Goal: Task Accomplishment & Management: Complete application form

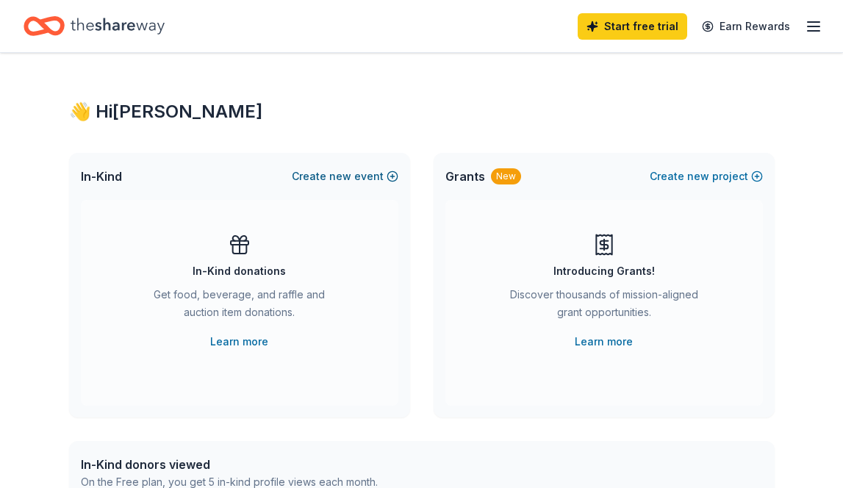
click at [248, 345] on link "Learn more" at bounding box center [239, 342] width 58 height 18
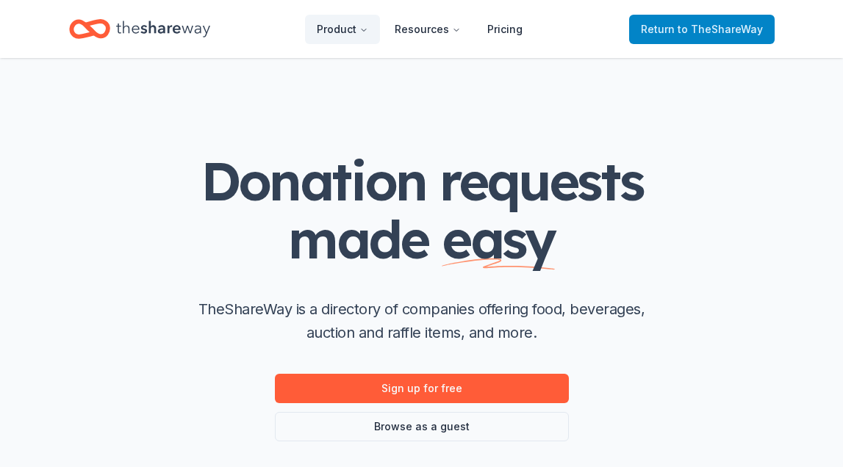
click at [659, 32] on span "Return to TheShareWay" at bounding box center [702, 30] width 122 height 18
click at [669, 29] on span "Return to TheShareWay" at bounding box center [702, 30] width 122 height 18
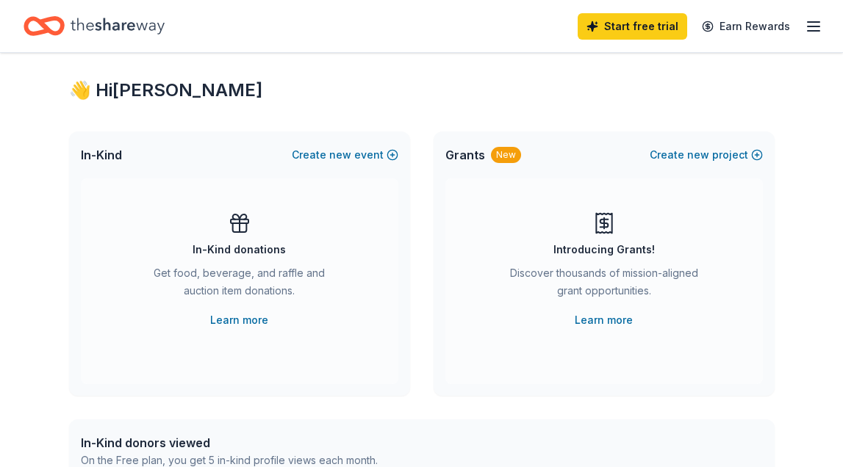
scroll to position [21, 0]
click at [364, 157] on button "Create new event" at bounding box center [345, 155] width 107 height 18
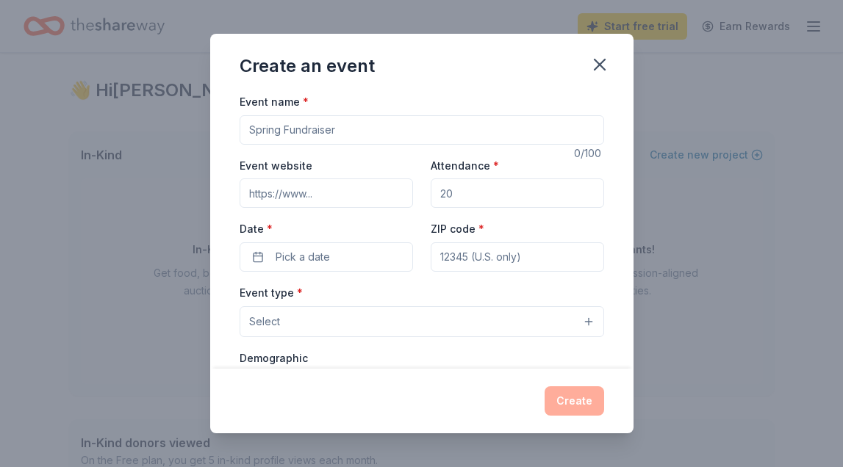
scroll to position [0, 0]
type input "M"
type input "Murder Mystery Luncheon Fundraiser"
type input "gfwcdsr.org"
type input "1"
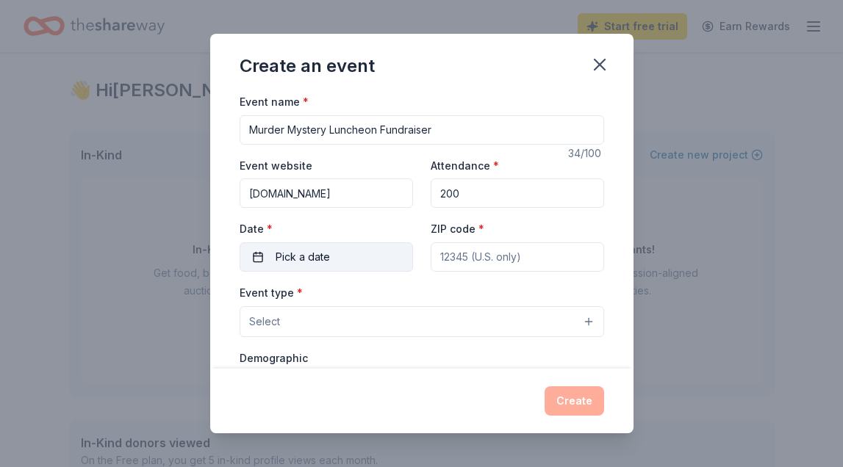
type input "200"
click at [262, 248] on button "Pick a date" at bounding box center [325, 256] width 173 height 29
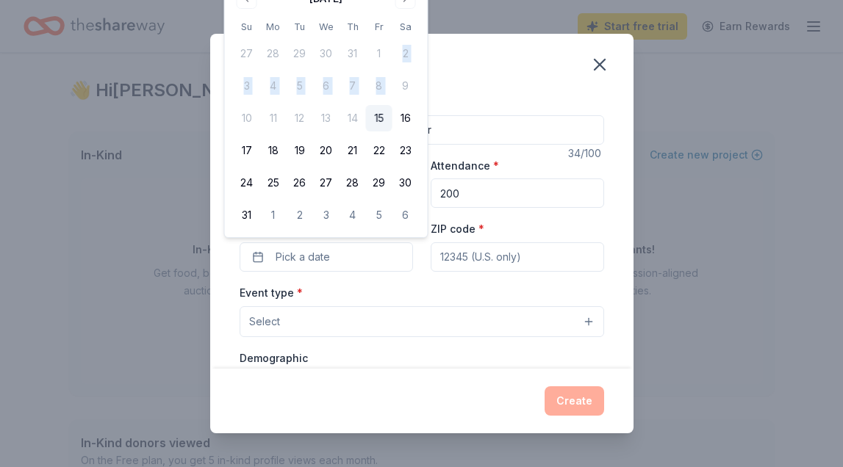
click at [415, 71] on tbody "27 28 29 30 31 1 2 3 4 5 6 7 8 9 10 11 12 13 14 15 16 17 18 19 20 21 22 23 24 2…" at bounding box center [326, 132] width 185 height 194
click at [340, 254] on button "Pick a date" at bounding box center [325, 256] width 173 height 29
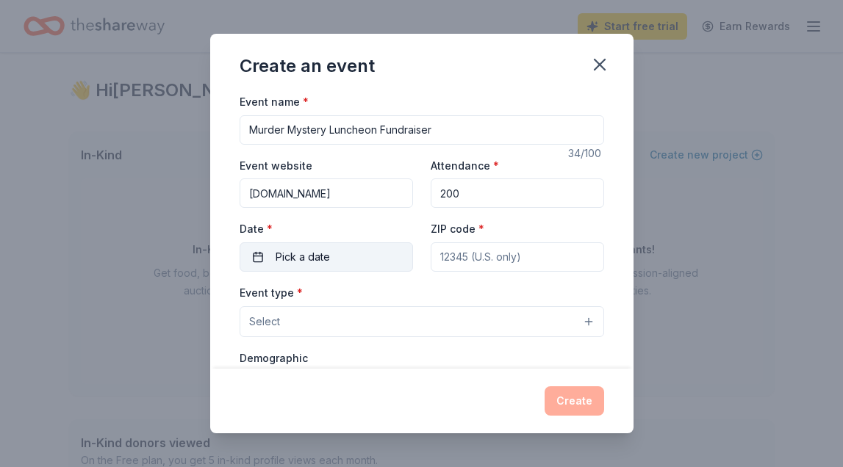
click at [322, 251] on span "Pick a date" at bounding box center [302, 257] width 54 height 18
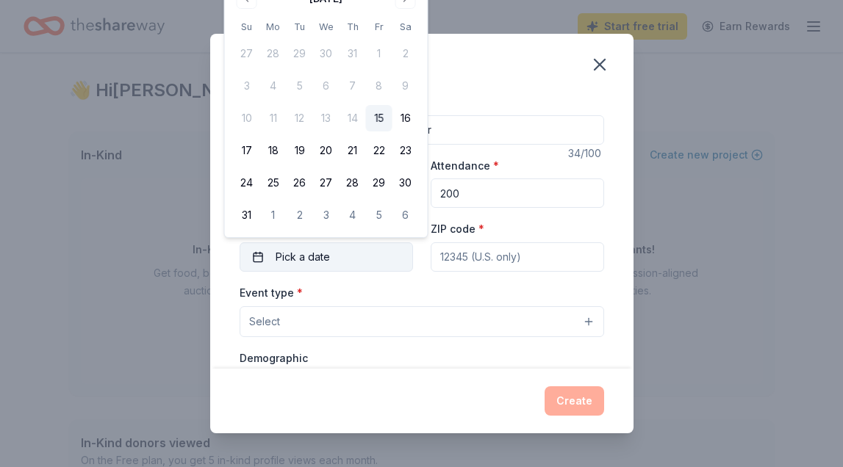
click at [322, 251] on span "Pick a date" at bounding box center [302, 257] width 54 height 18
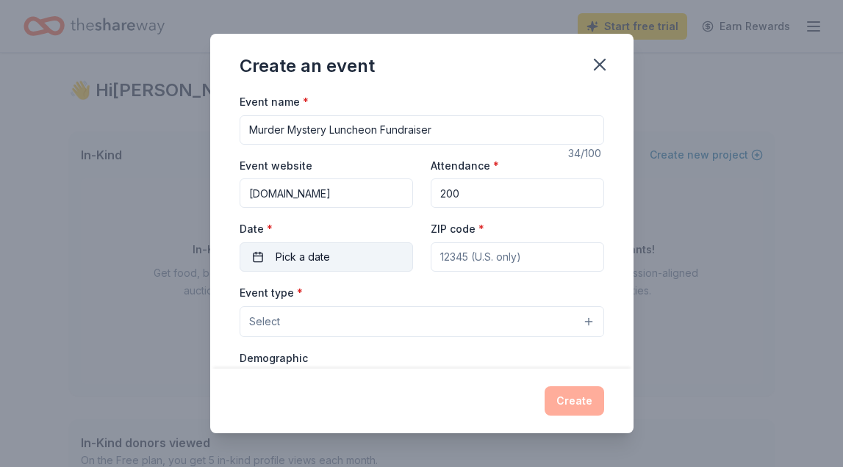
click at [322, 251] on span "Pick a date" at bounding box center [302, 257] width 54 height 18
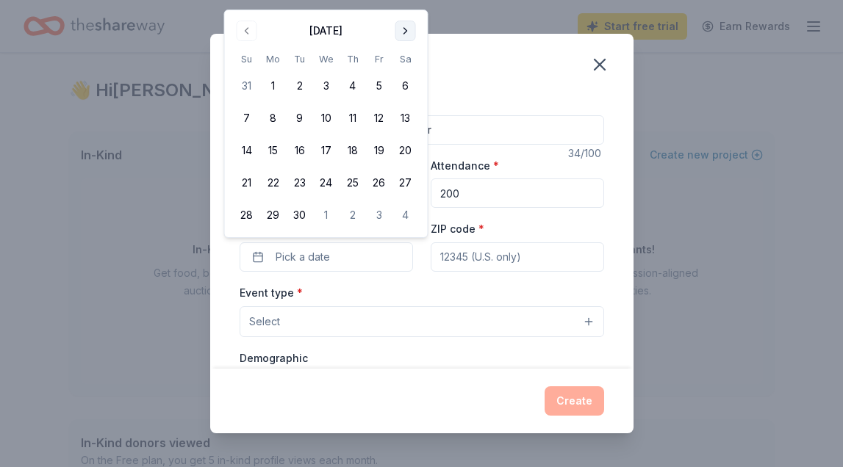
click at [407, 1] on div "Create an event Event name * Murder Mystery Luncheon Fundraiser 34 /100 Event w…" at bounding box center [421, 233] width 843 height 467
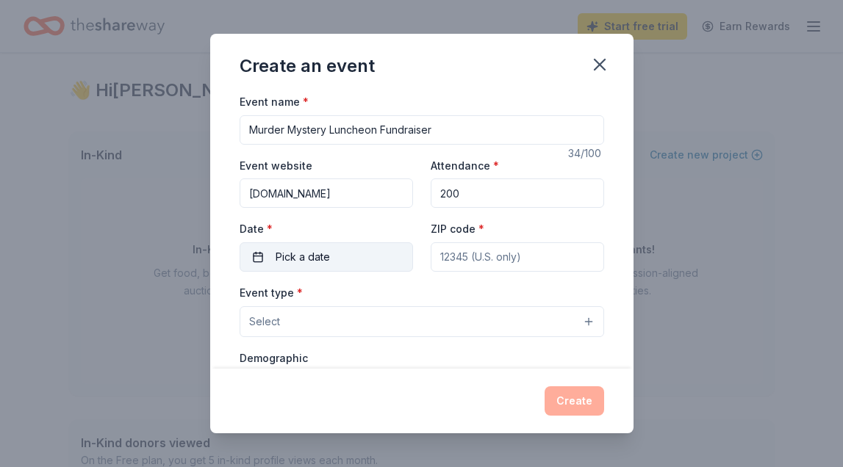
click at [300, 250] on span "Pick a date" at bounding box center [302, 257] width 54 height 18
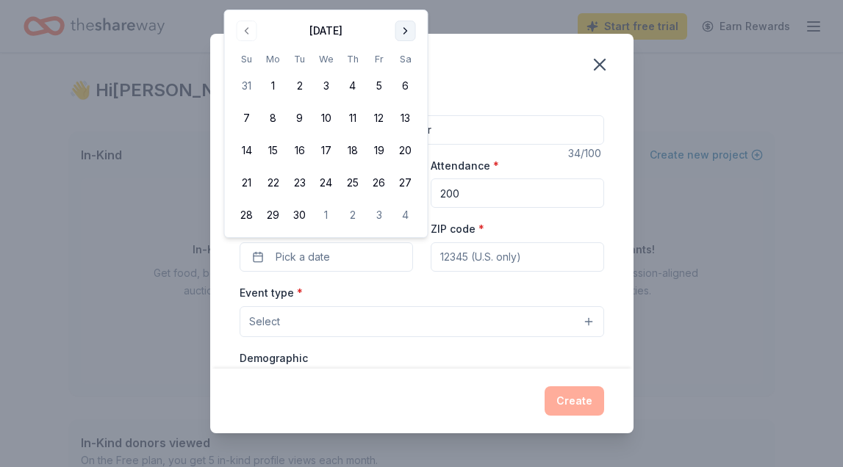
click at [406, 30] on button "Go to next month" at bounding box center [405, 31] width 21 height 21
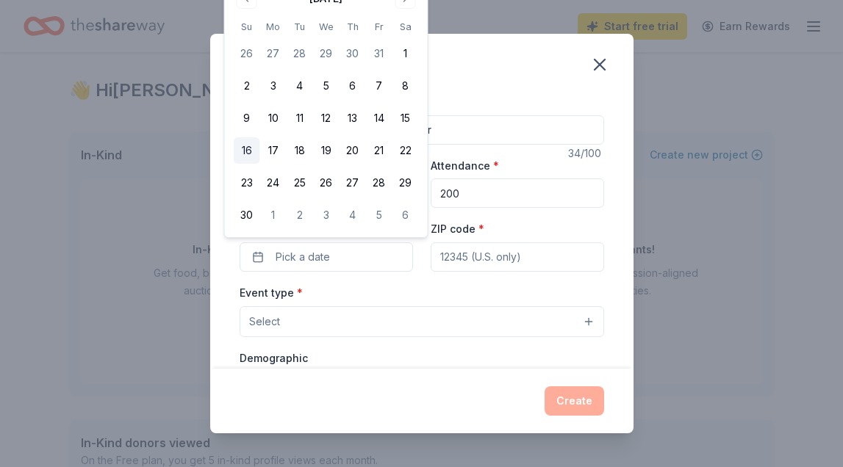
click at [251, 148] on button "16" at bounding box center [247, 150] width 26 height 26
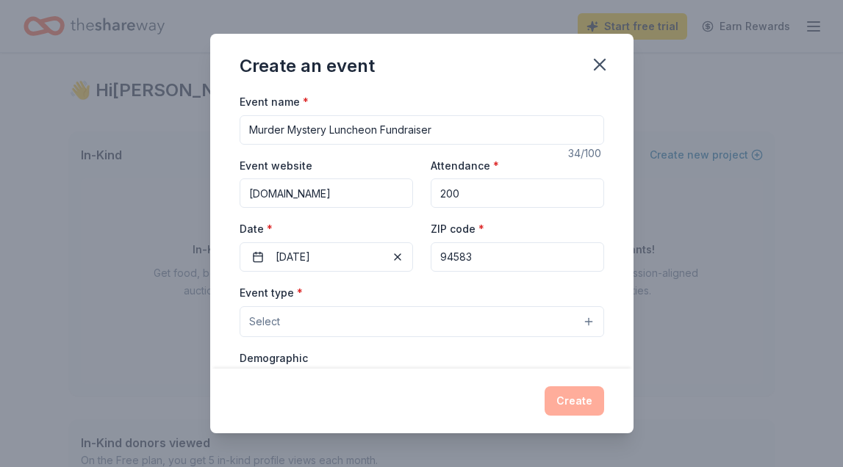
type input "94583"
click at [314, 318] on button "Select" at bounding box center [421, 321] width 364 height 31
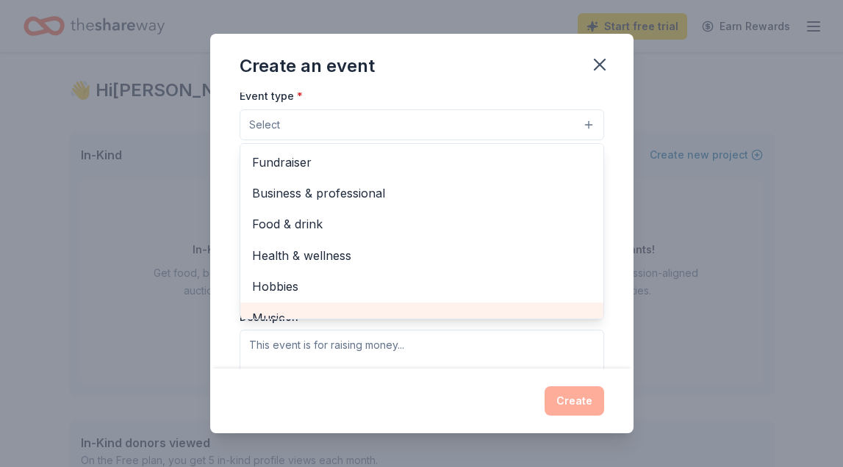
scroll to position [198, 0]
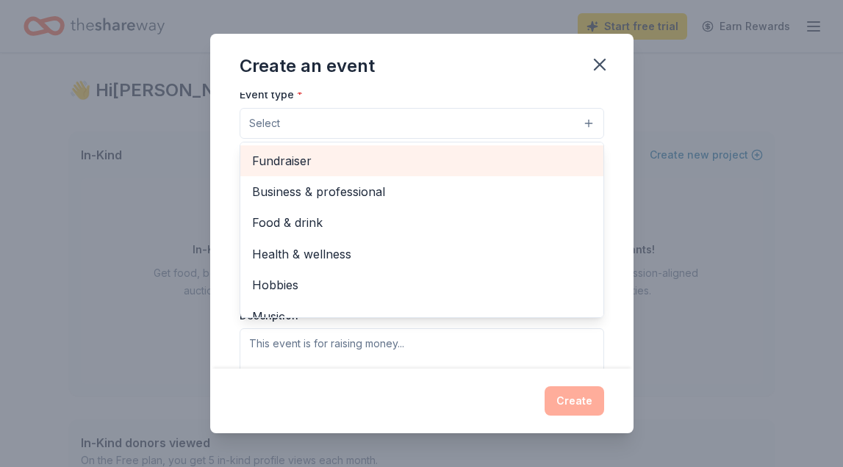
click at [309, 163] on span "Fundraiser" at bounding box center [421, 160] width 339 height 19
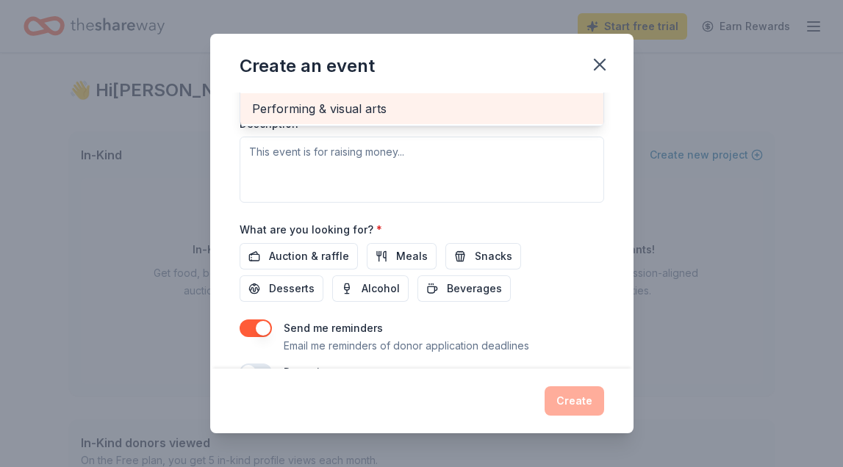
scroll to position [393, 0]
click at [309, 145] on div "Event type * Fundraiser Business & professional Food & drink Health & wellness …" at bounding box center [421, 46] width 364 height 311
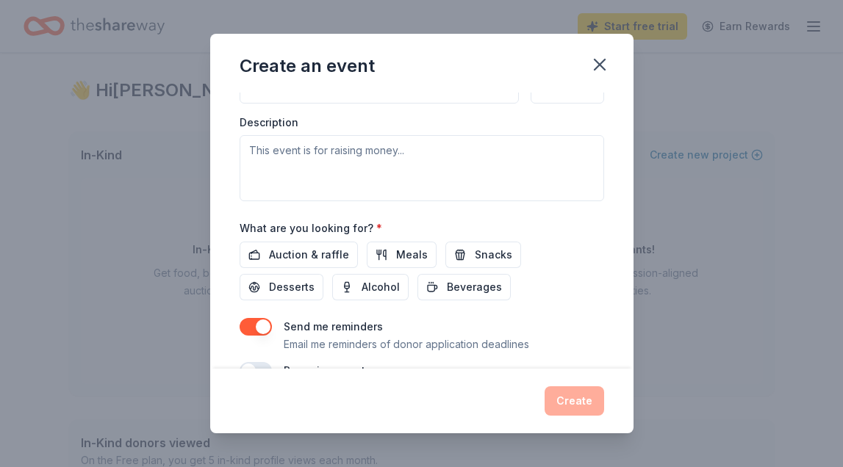
scroll to position [90, 0]
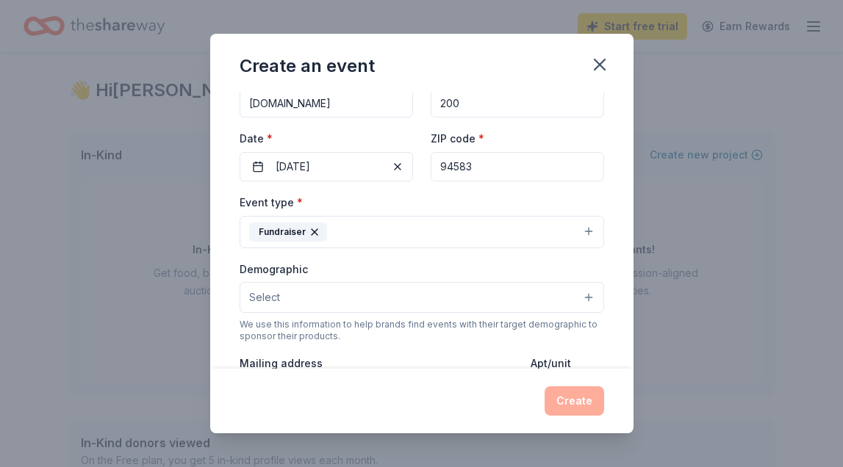
click at [588, 294] on button "Select" at bounding box center [421, 297] width 364 height 31
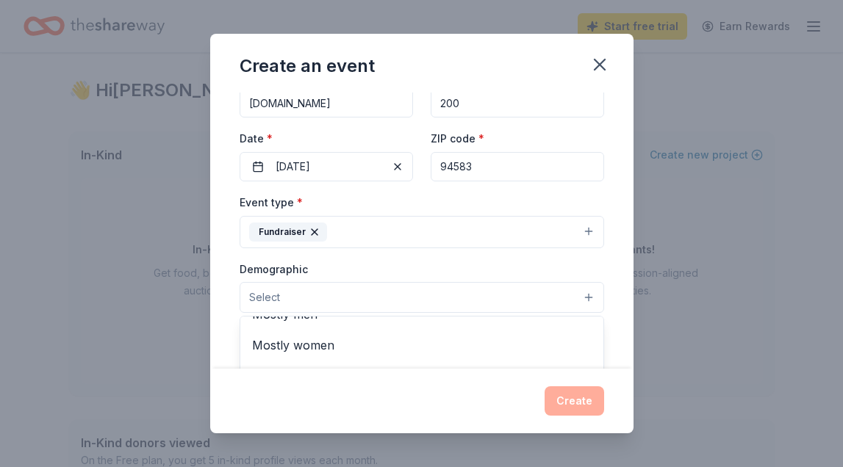
scroll to position [35, 0]
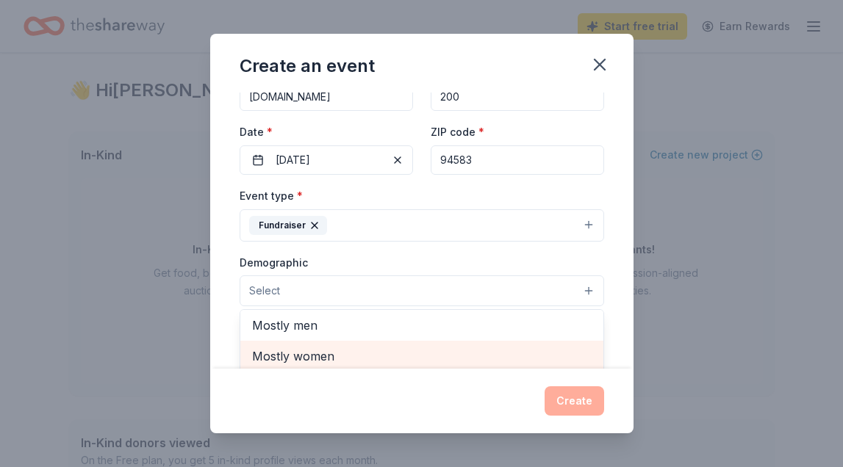
click at [321, 357] on span "Mostly women" at bounding box center [421, 356] width 339 height 19
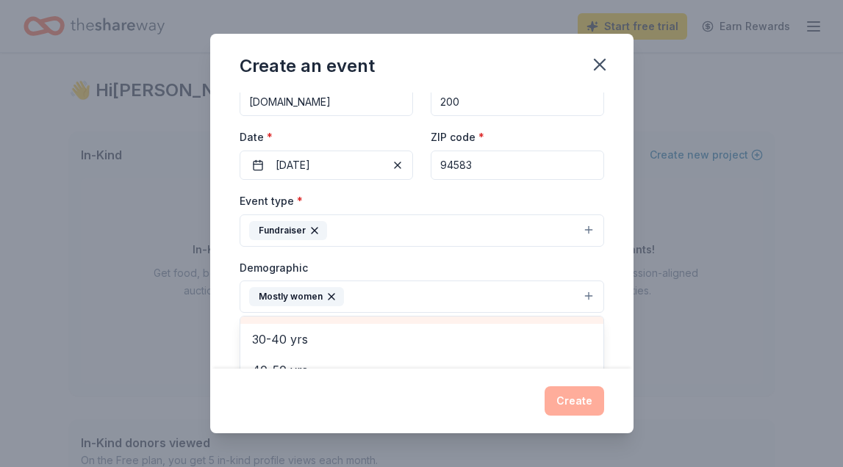
scroll to position [190, 0]
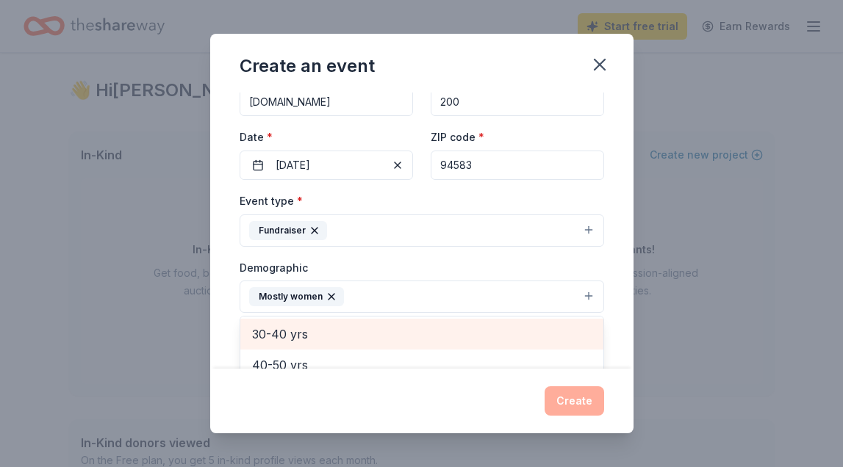
click at [306, 335] on span "30-40 yrs" at bounding box center [421, 334] width 339 height 19
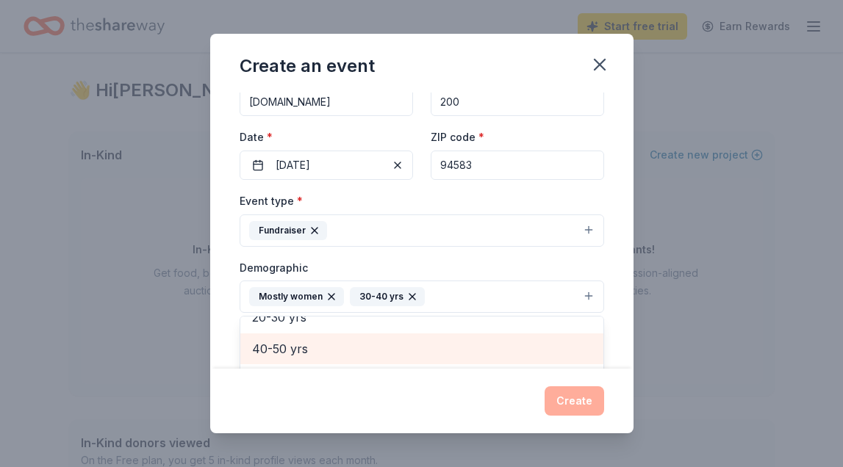
scroll to position [170, 0]
click at [296, 345] on span "40-50 yrs" at bounding box center [421, 351] width 339 height 19
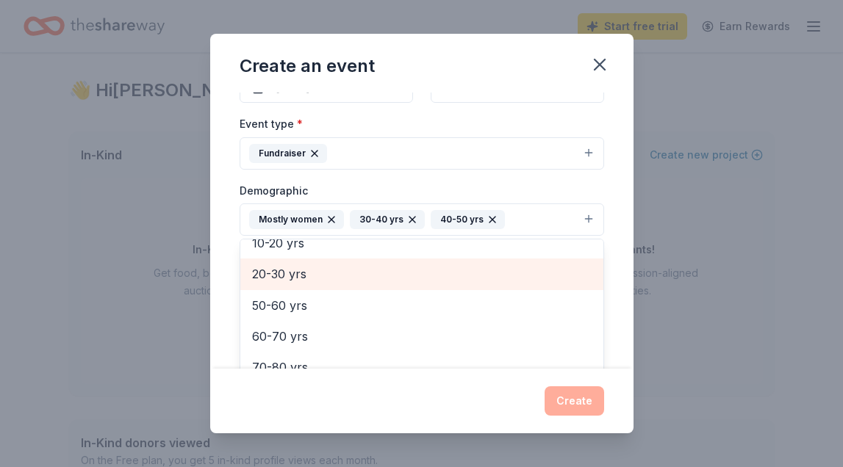
scroll to position [174, 0]
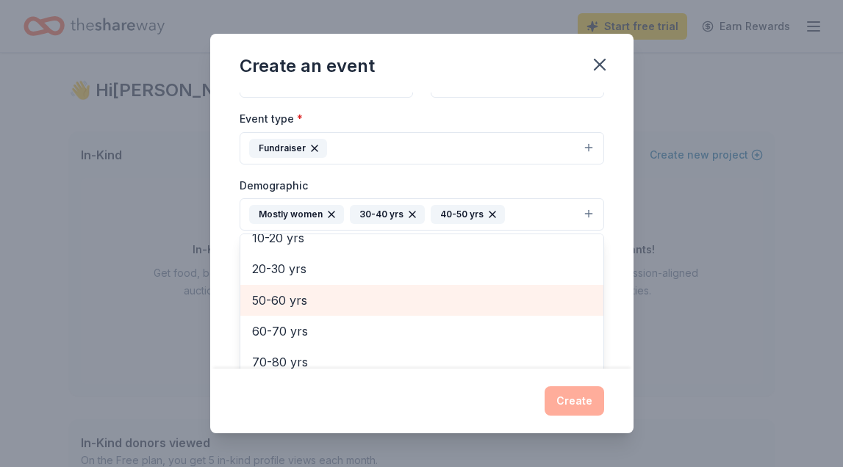
click at [286, 295] on span "50-60 yrs" at bounding box center [421, 300] width 339 height 19
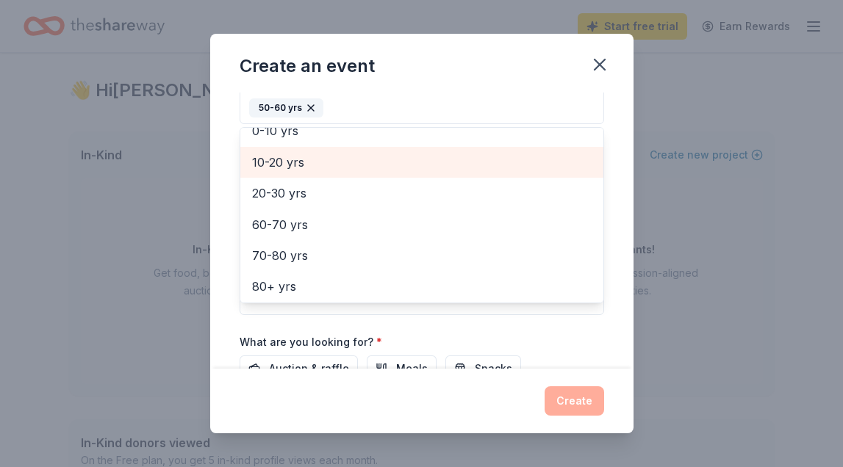
scroll to position [343, 0]
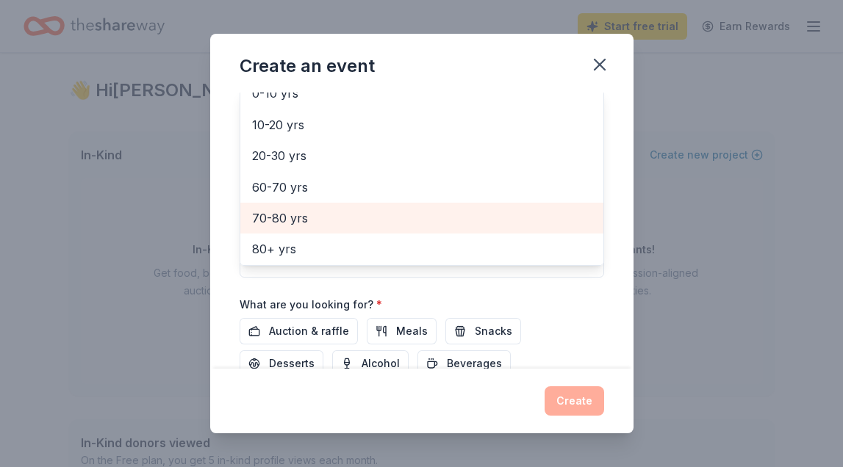
click at [281, 211] on span "70-80 yrs" at bounding box center [421, 218] width 339 height 19
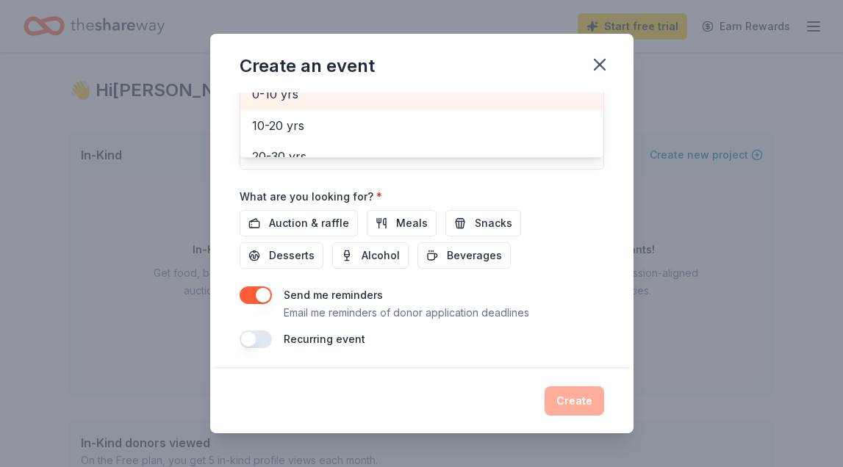
scroll to position [450, 0]
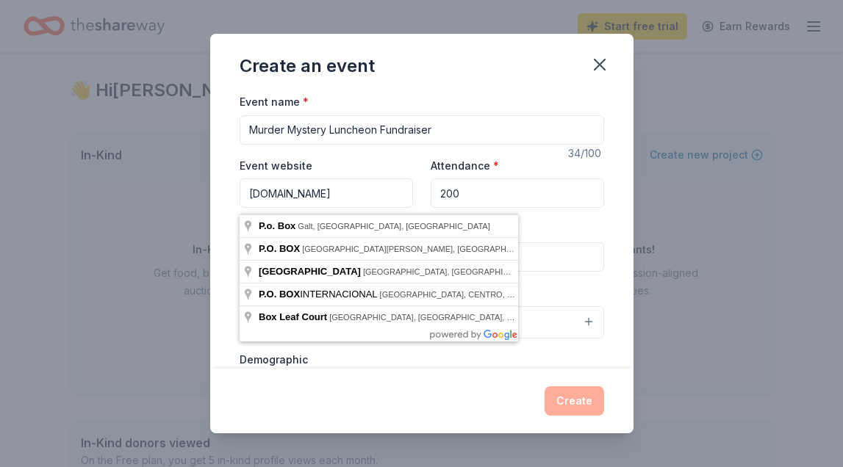
scroll to position [0, 0]
type input "P.O. Box"
click at [326, 129] on input "Murder Mystery Luncheon Fundraiser" at bounding box center [421, 129] width 364 height 29
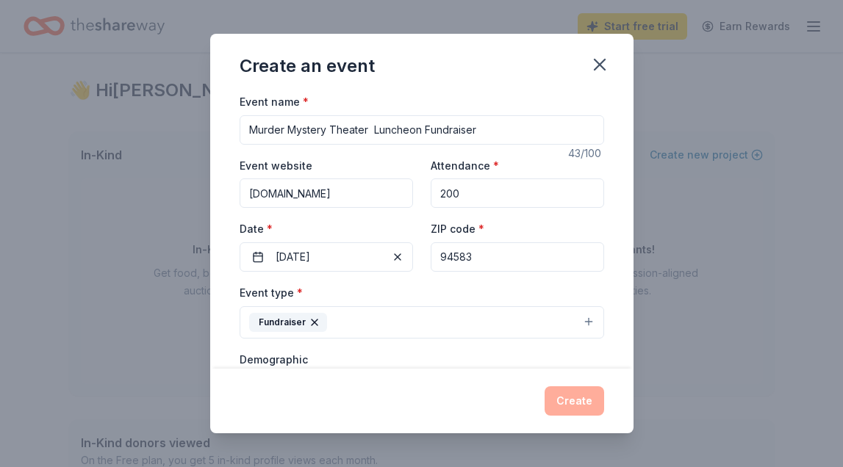
click at [250, 127] on input "Murder Mystery Theater Luncheon Fundraiser" at bounding box center [421, 129] width 364 height 29
click at [538, 127] on input "Dublin San Ramon Women's Club Murder Mystery Theater Luncheon Fundraiser" at bounding box center [421, 129] width 364 height 29
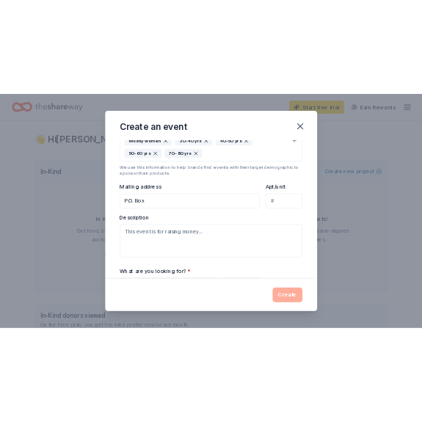
scroll to position [300, 0]
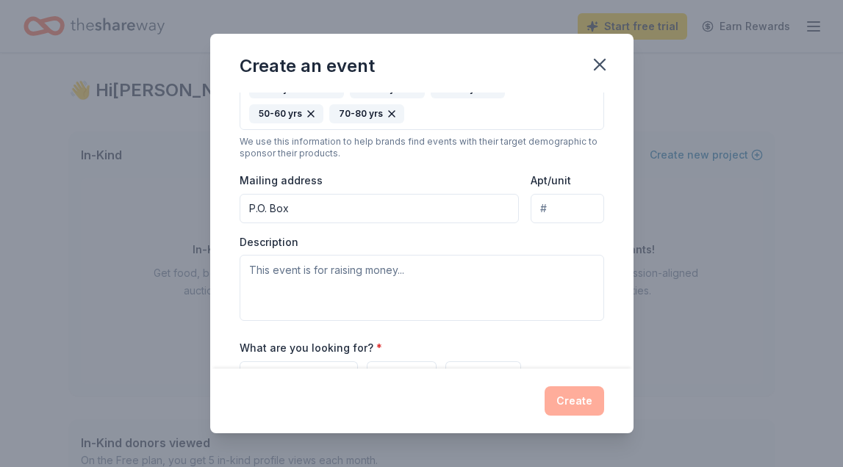
type input "Dublin San Ramon Women's Club Murder Mystery Theater Luncheon Fundraiser"
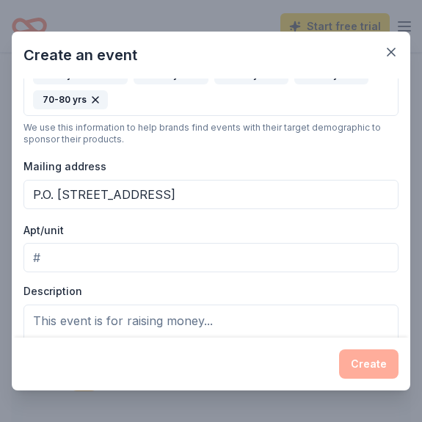
type input "P.O. Box 2443 Dublin CA 94568"
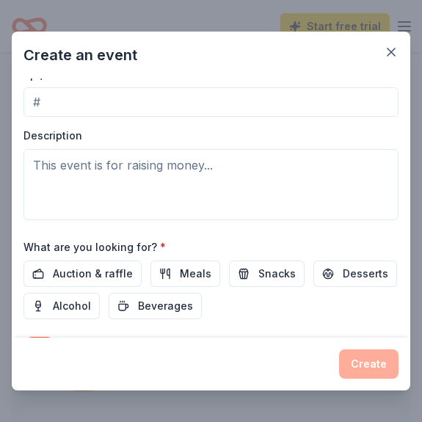
scroll to position [462, 0]
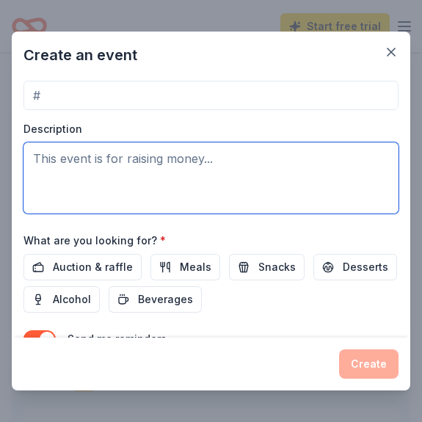
click at [48, 157] on textarea at bounding box center [211, 178] width 375 height 71
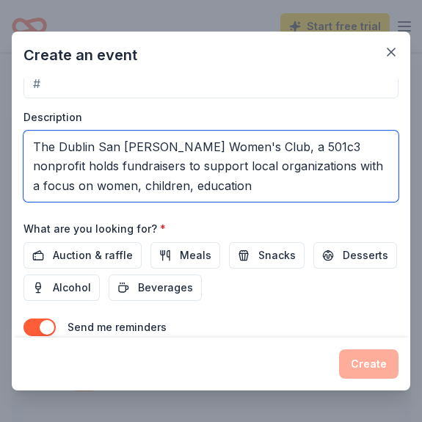
scroll to position [475, 0]
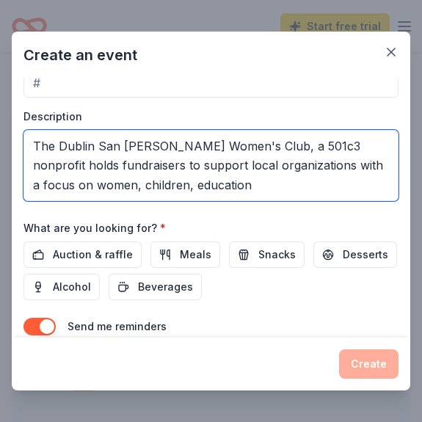
click at [158, 162] on textarea "The Dublin San Ramon Women's Club, a 501c3 nonprofit holds fundraisers to suppo…" at bounding box center [211, 165] width 375 height 71
click at [185, 162] on textarea "The Dublin San Ramon Women's Club, a 501c3 nonprofit holds fundraisers to suppo…" at bounding box center [211, 165] width 375 height 71
click at [192, 163] on textarea "The Dublin San Ramon Women's Club, a 501c3 nonprofit holds fundraisers to suppo…" at bounding box center [211, 165] width 375 height 71
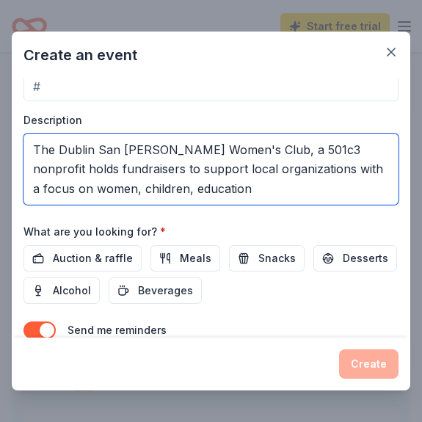
click at [266, 167] on textarea "The Dublin San Ramon Women's Club, a 501c3 nonprofit holds fundraisers to suppo…" at bounding box center [211, 169] width 375 height 71
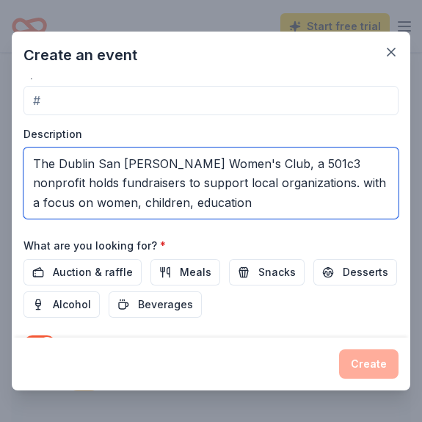
drag, startPoint x: 271, startPoint y: 179, endPoint x: 303, endPoint y: 181, distance: 32.4
click at [303, 181] on textarea "The Dublin San Ramon Women's Club, a 501c3 nonprofit holds fundraisers to suppo…" at bounding box center [211, 183] width 375 height 71
click at [329, 180] on textarea "The Dublin San Ramon Women's Club, a 501c3 nonprofit holds fundraisers to suppo…" at bounding box center [211, 183] width 375 height 71
click at [189, 198] on textarea "The Dublin San Ramon Women's Club, a 501c3 nonprofit holds fundraisers to suppo…" at bounding box center [211, 183] width 375 height 71
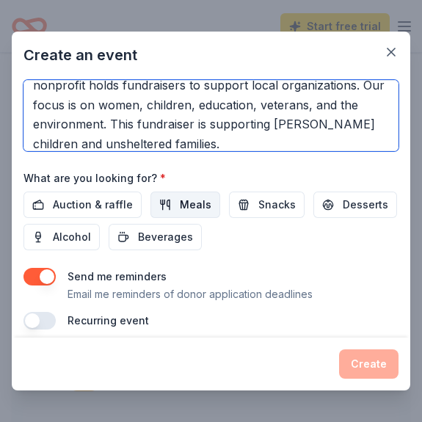
scroll to position [524, 0]
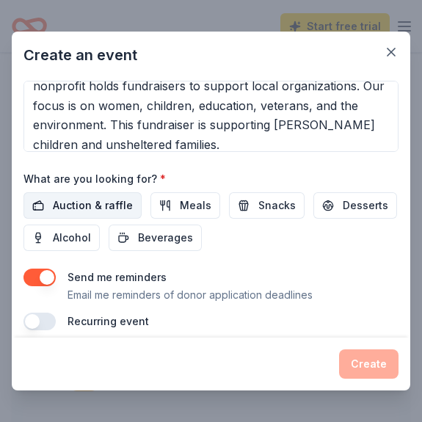
click at [106, 202] on span "Auction & raffle" at bounding box center [93, 206] width 80 height 18
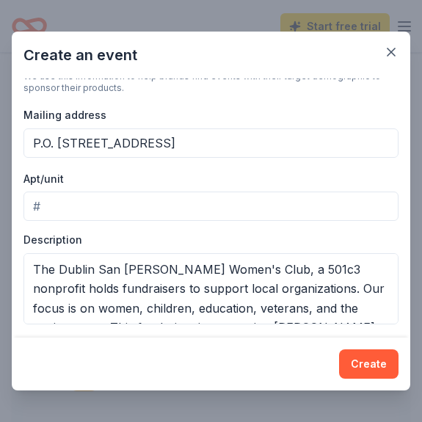
scroll to position [0, 0]
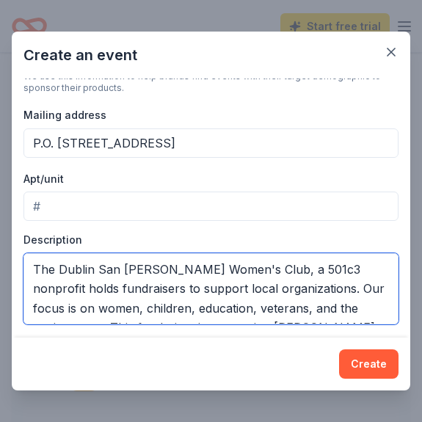
drag, startPoint x: 99, startPoint y: 285, endPoint x: 111, endPoint y: 286, distance: 11.8
click at [111, 286] on textarea "The Dublin San Ramon Women's Club, a 501c3 nonprofit holds fundraisers to suppo…" at bounding box center [211, 288] width 375 height 71
click at [159, 287] on textarea "The Dublin San Ramon Women's Club, a 501c3 nonprofit holds fundraisers in suppo…" at bounding box center [211, 288] width 375 height 71
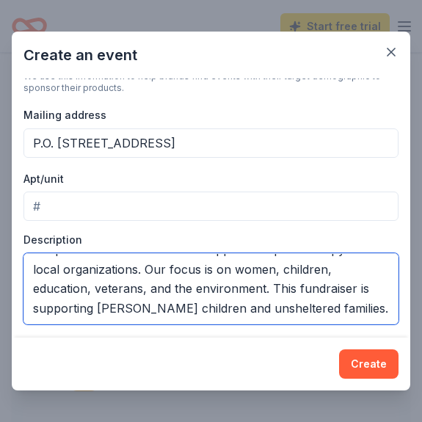
scroll to position [37, 0]
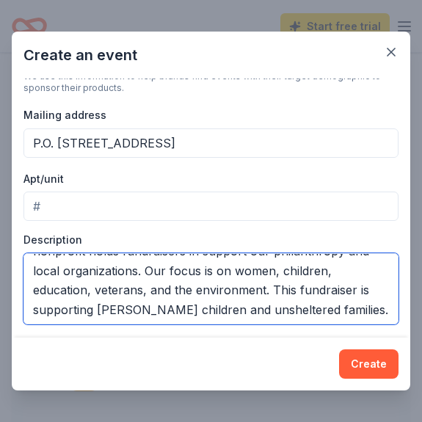
click at [149, 306] on textarea "The Dublin San Ramon Women's Club, a 501c3 nonprofit holds fundraisers in suppo…" at bounding box center [211, 288] width 375 height 71
click at [272, 287] on textarea "The Dublin San Ramon Women's Club, a 501c3 nonprofit holds fundraisers in suppo…" at bounding box center [211, 288] width 375 height 71
click at [208, 286] on textarea "The Dublin San Ramon Women's Club, a 501c3 nonprofit holds fundraisers in suppo…" at bounding box center [211, 288] width 375 height 71
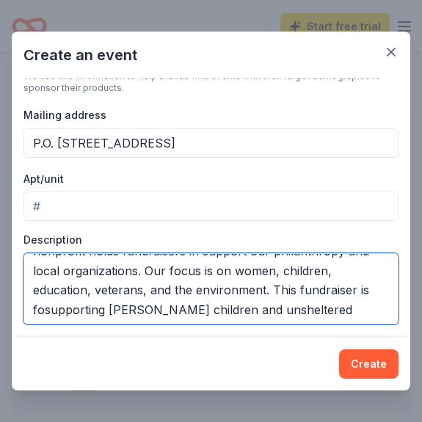
drag, startPoint x: 217, startPoint y: 287, endPoint x: 209, endPoint y: 287, distance: 8.1
click at [209, 287] on textarea "The Dublin San Ramon Women's Club, a 501c3 nonprofit holds fundraisers in suppo…" at bounding box center [211, 288] width 375 height 71
drag, startPoint x: 219, startPoint y: 288, endPoint x: 209, endPoint y: 288, distance: 10.3
click at [209, 288] on textarea "The Dublin San Ramon Women's Club, a 501c3 nonprofit holds fundraisers in suppo…" at bounding box center [211, 288] width 375 height 71
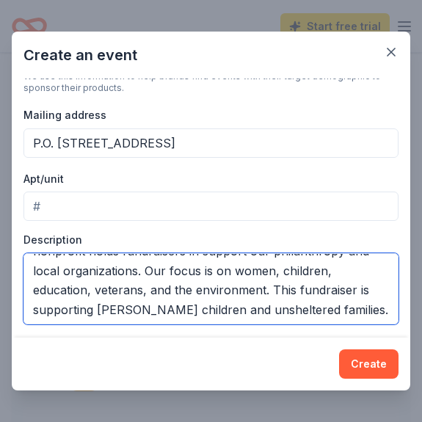
click at [272, 286] on textarea "The Dublin San Ramon Women's Club, a 501c3 nonprofit holds fundraisers in suppo…" at bounding box center [211, 288] width 375 height 71
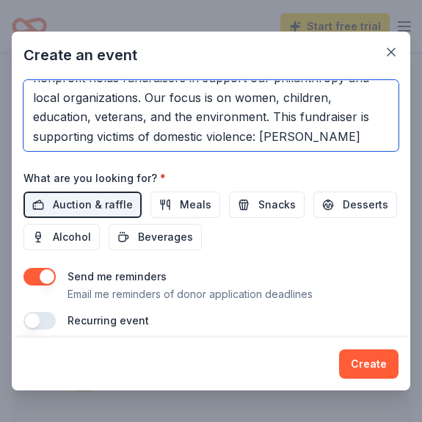
scroll to position [524, 0]
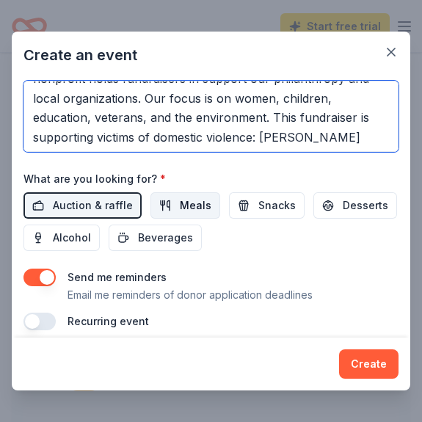
type textarea "The Dublin San Ramon Women's Club, a 501c3 nonprofit holds fundraisers in suppo…"
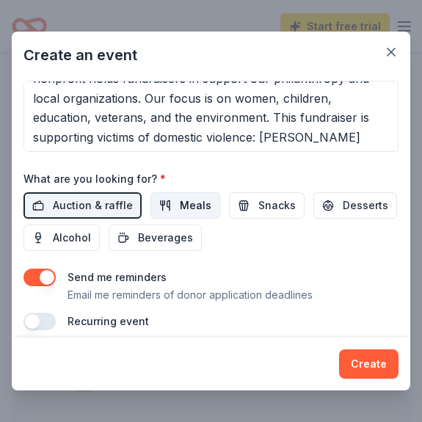
click at [192, 201] on span "Meals" at bounding box center [196, 206] width 32 height 18
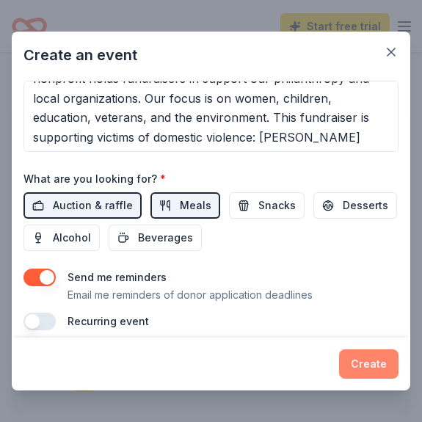
click at [375, 361] on button "Create" at bounding box center [369, 364] width 60 height 29
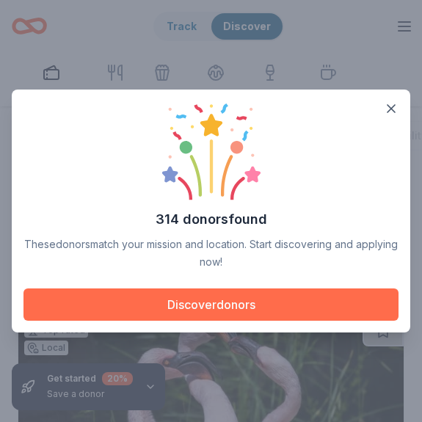
click at [251, 303] on button "Discover donors" at bounding box center [211, 305] width 375 height 32
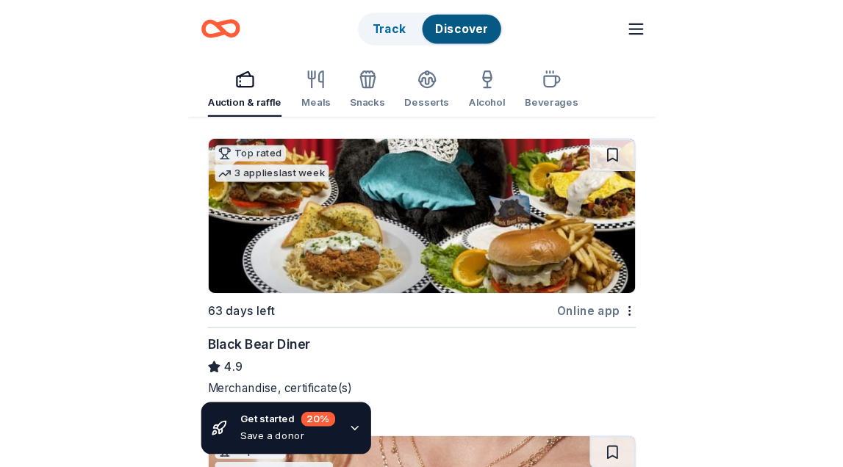
scroll to position [1781, 0]
